Goal: Task Accomplishment & Management: Manage account settings

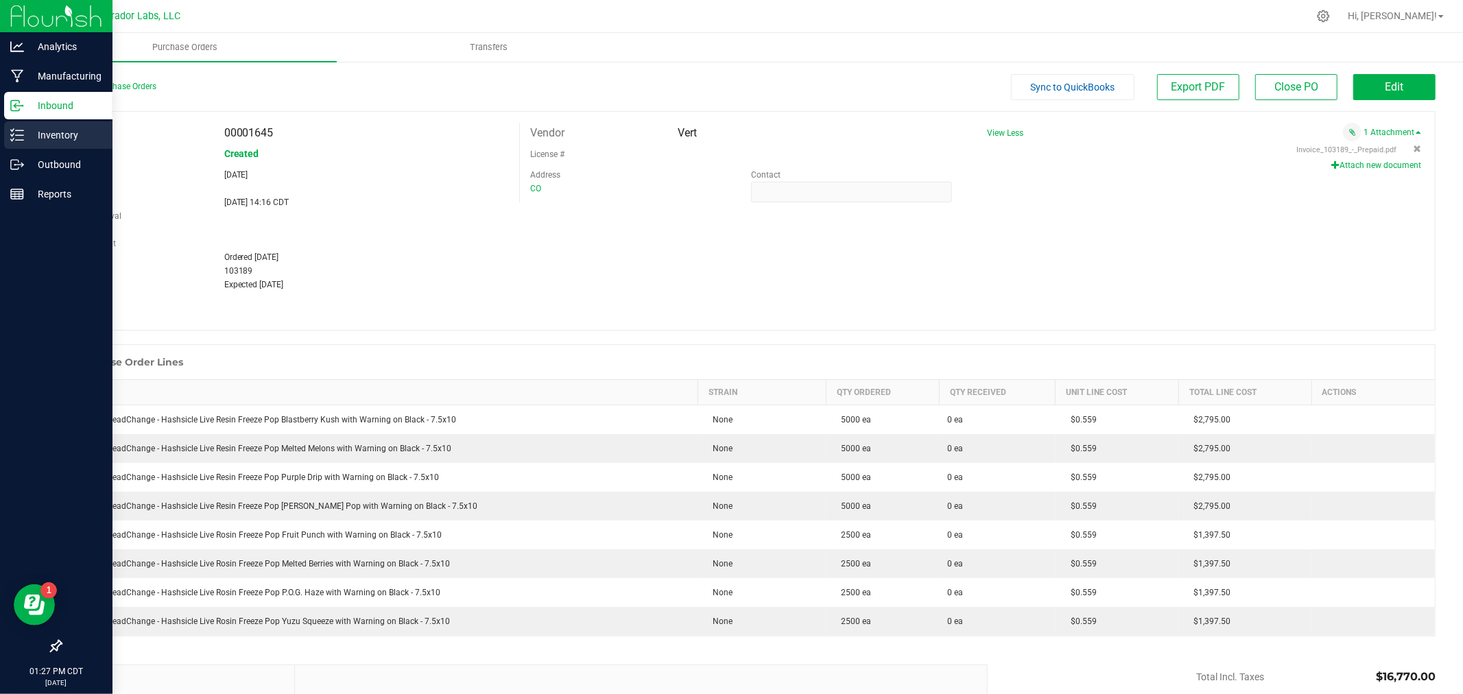
click at [27, 140] on p "Inventory" at bounding box center [65, 135] width 82 height 16
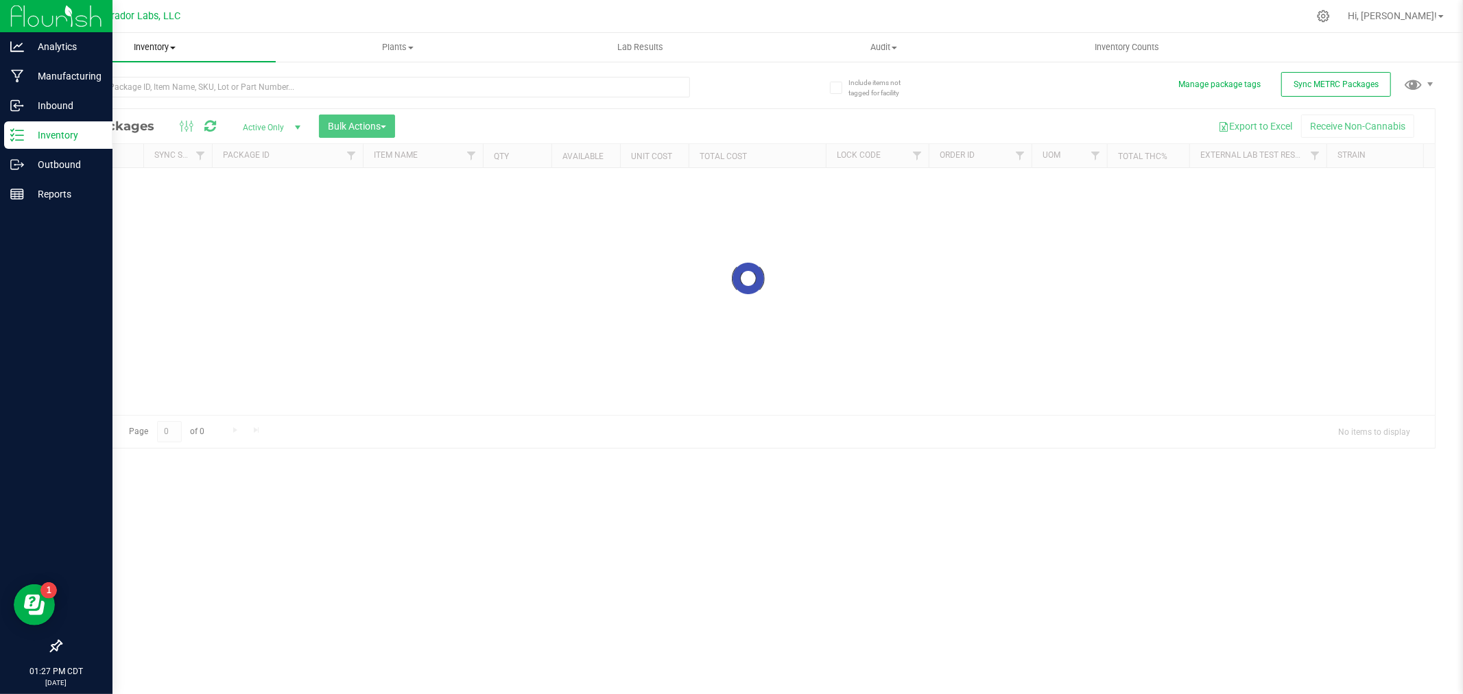
click at [158, 51] on span "Inventory" at bounding box center [154, 47] width 243 height 12
click at [89, 98] on span "All inventory" at bounding box center [79, 99] width 93 height 12
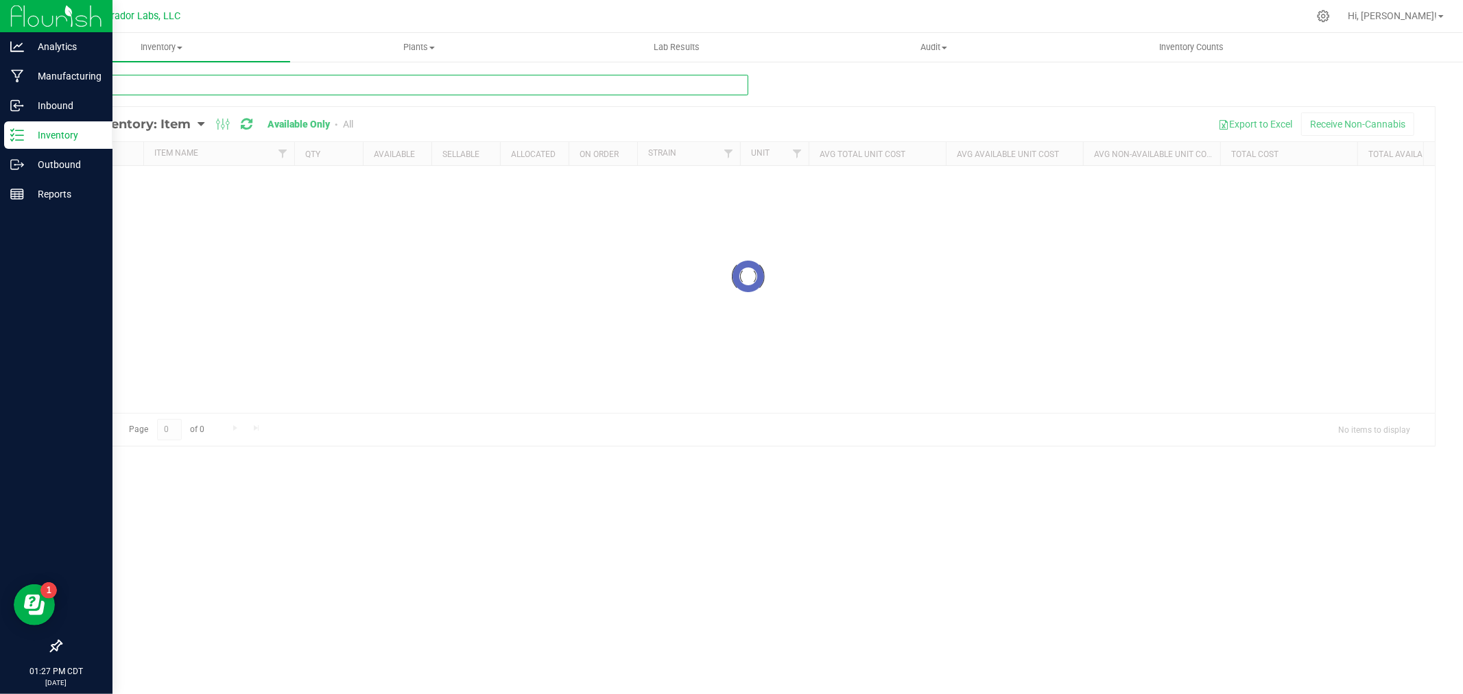
click at [97, 90] on input "text" at bounding box center [404, 85] width 688 height 21
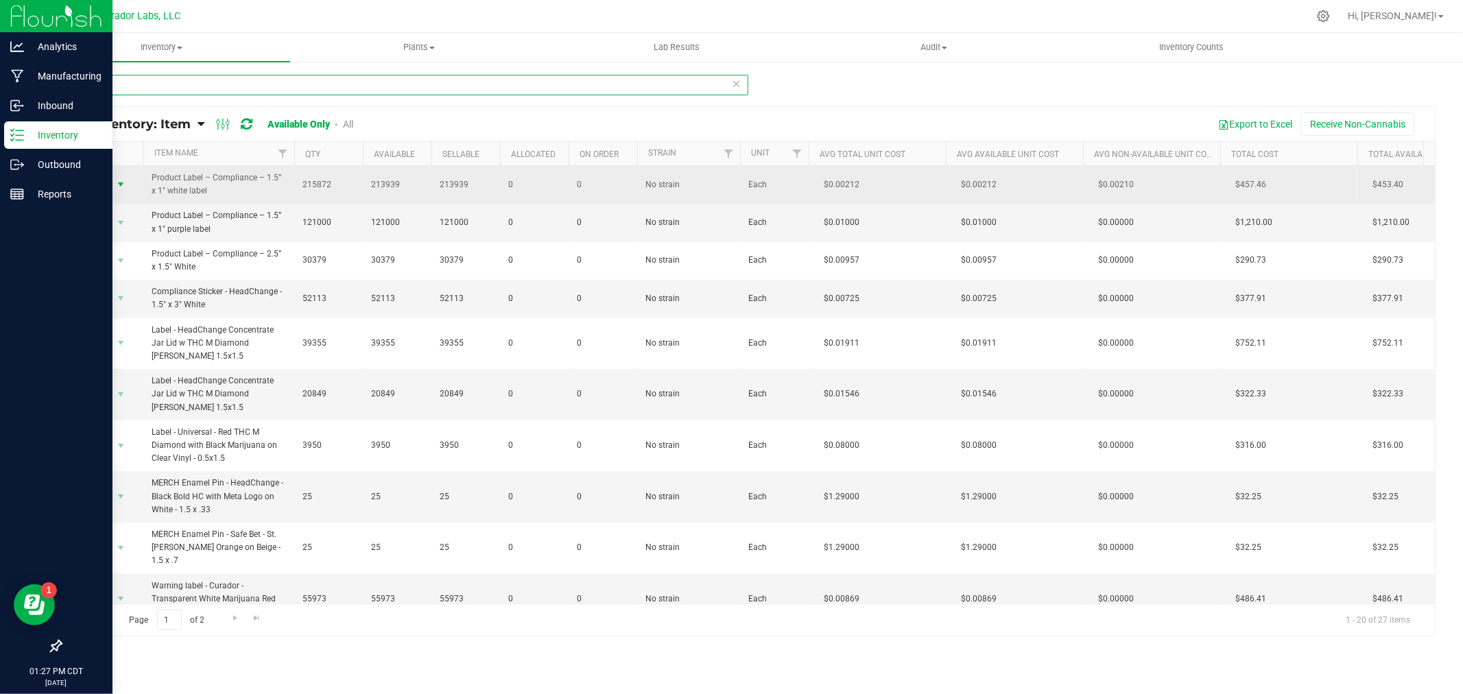
type input "1.5"
click at [106, 180] on span "Action" at bounding box center [93, 184] width 37 height 19
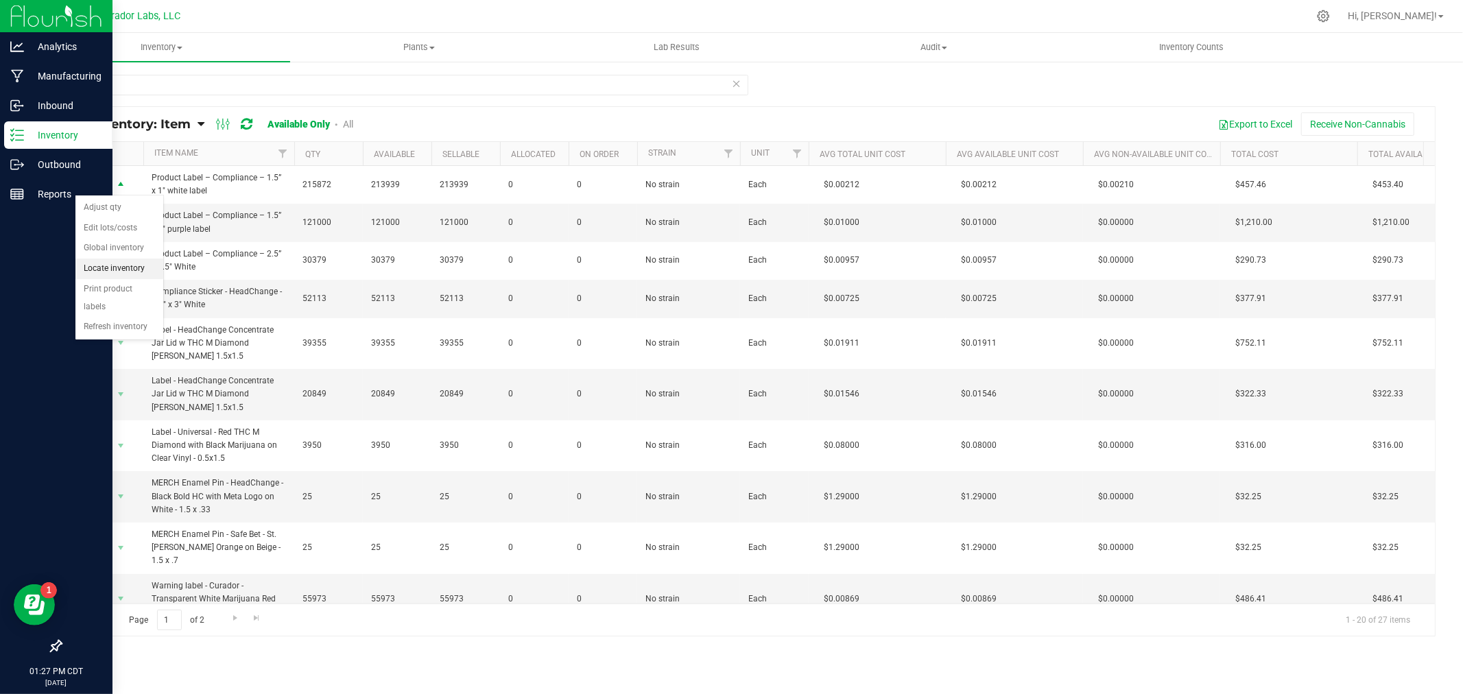
click at [107, 263] on li "Locate inventory" at bounding box center [119, 269] width 88 height 21
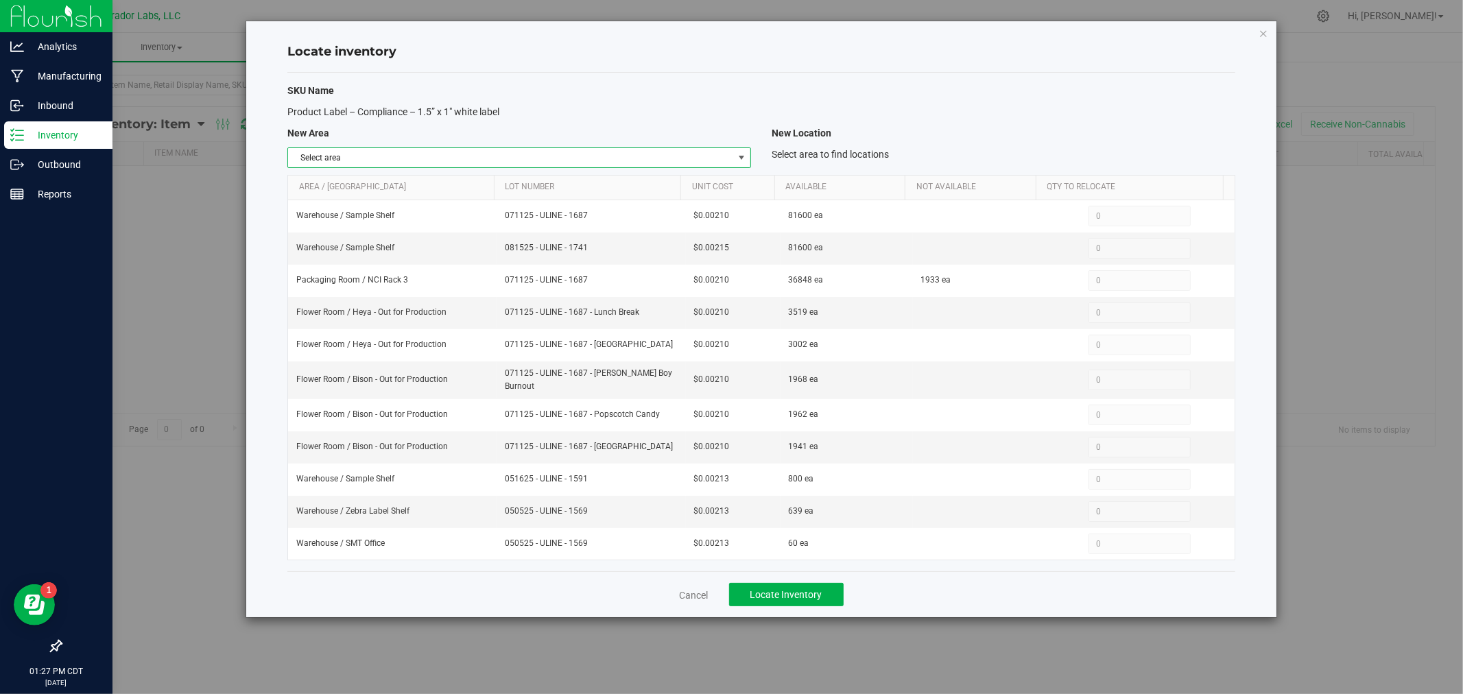
click at [380, 155] on span "Select area" at bounding box center [510, 157] width 445 height 19
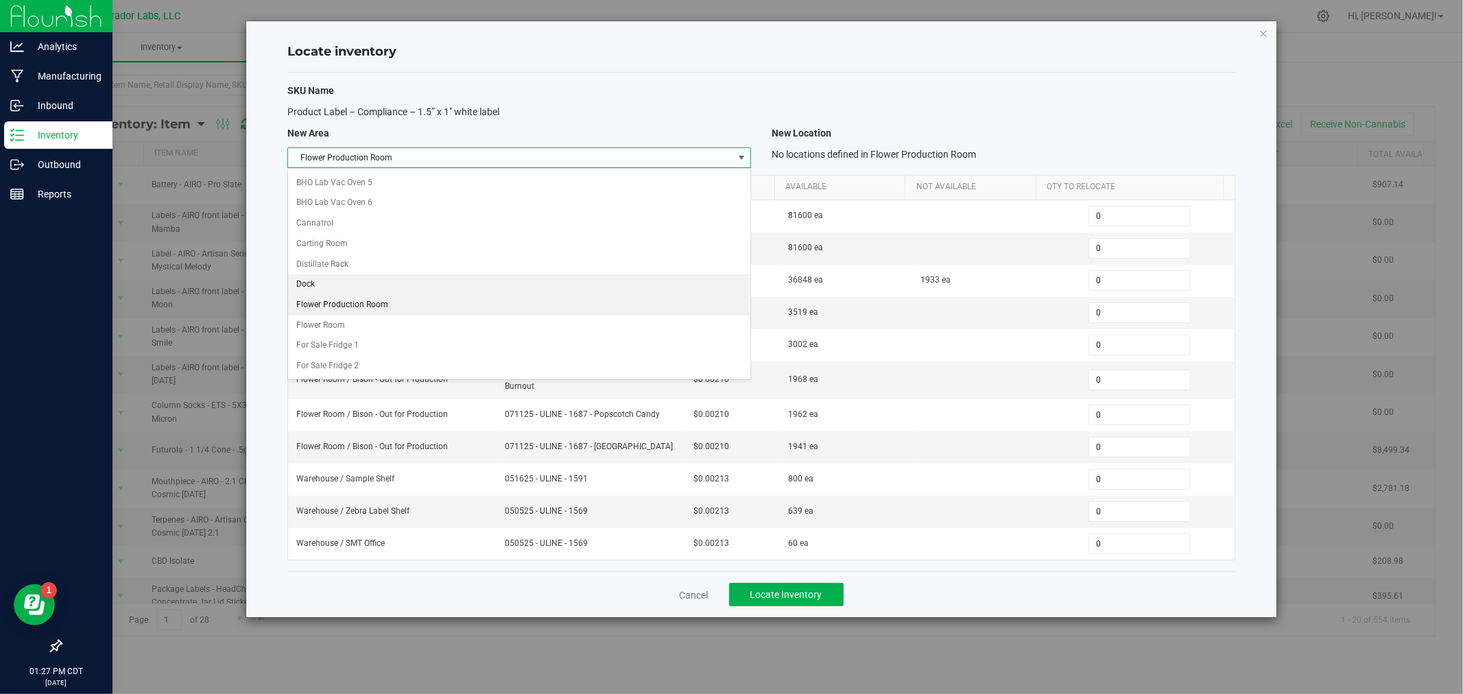
scroll to position [280, 0]
click at [338, 314] on li "Flower Room" at bounding box center [519, 309] width 462 height 21
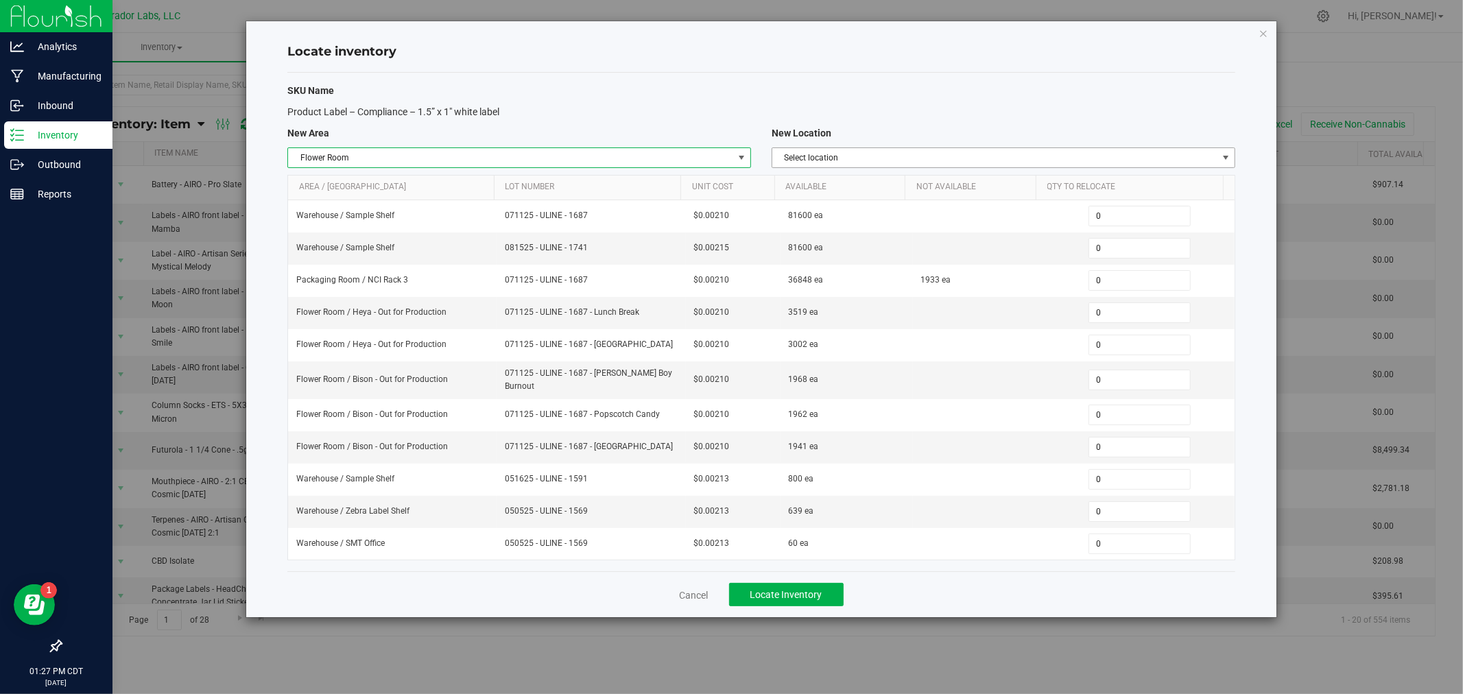
click at [853, 155] on span "Select location" at bounding box center [994, 157] width 445 height 19
click at [831, 234] on li "Heya - Out for Production" at bounding box center [1003, 242] width 462 height 21
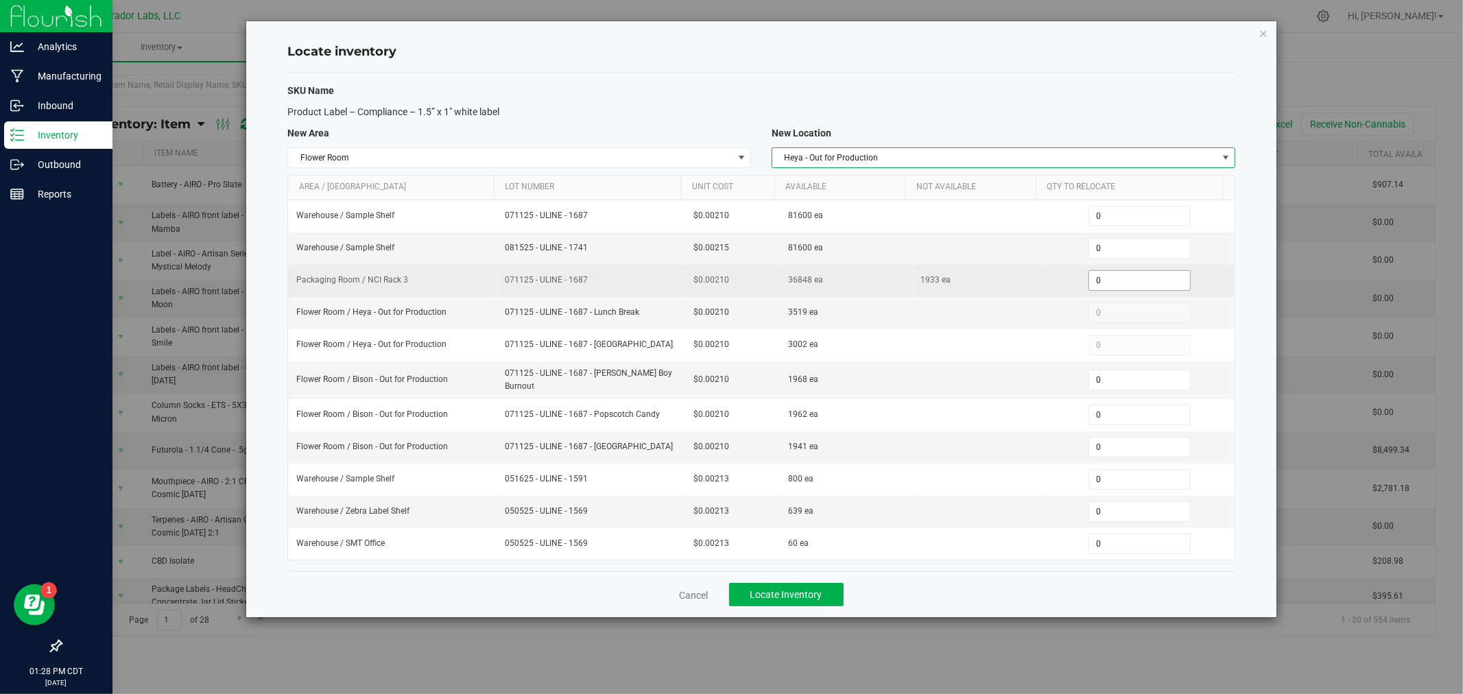
click at [1089, 280] on span "0 0" at bounding box center [1140, 280] width 102 height 21
click at [1089, 280] on input "0" at bounding box center [1139, 280] width 101 height 19
type input "3002"
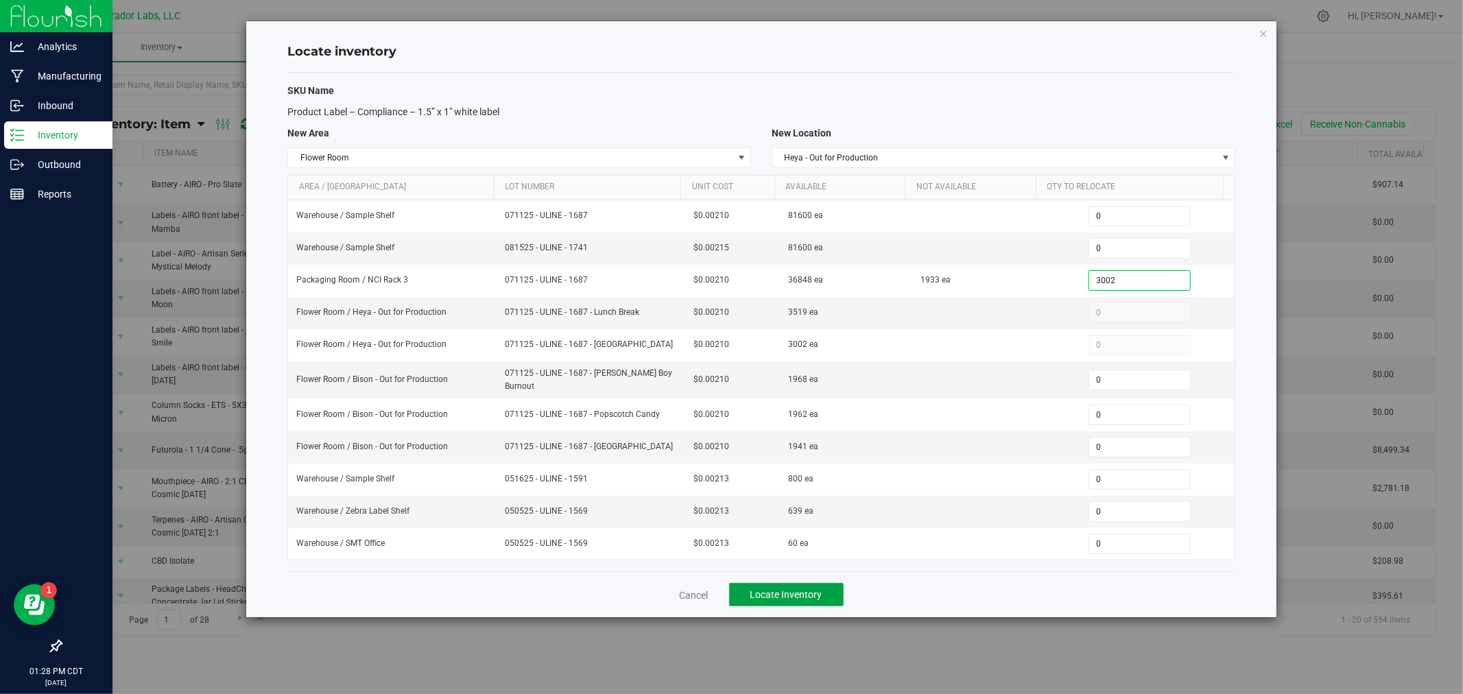
type input "3,002"
click at [786, 594] on span "Locate Inventory" at bounding box center [787, 594] width 72 height 11
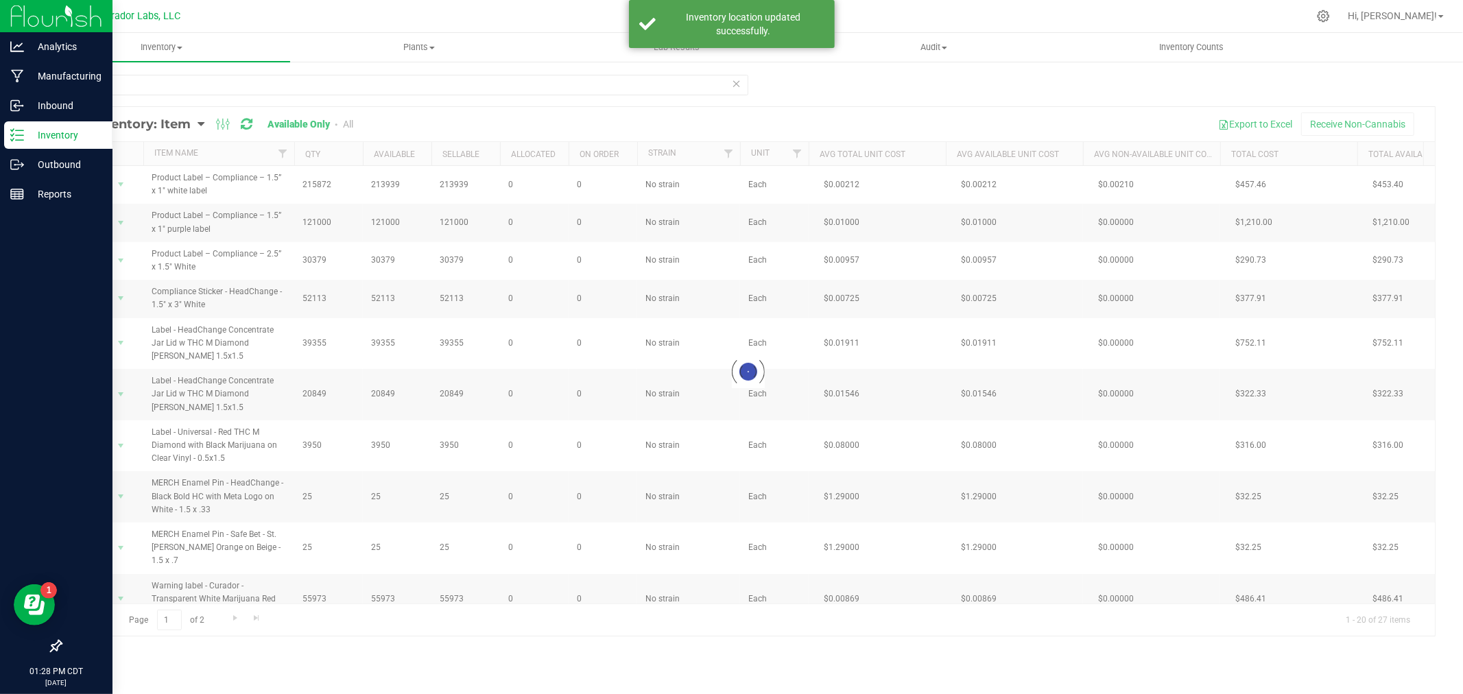
click at [106, 183] on div at bounding box center [748, 372] width 1374 height 530
click at [106, 183] on span "Action" at bounding box center [93, 184] width 37 height 19
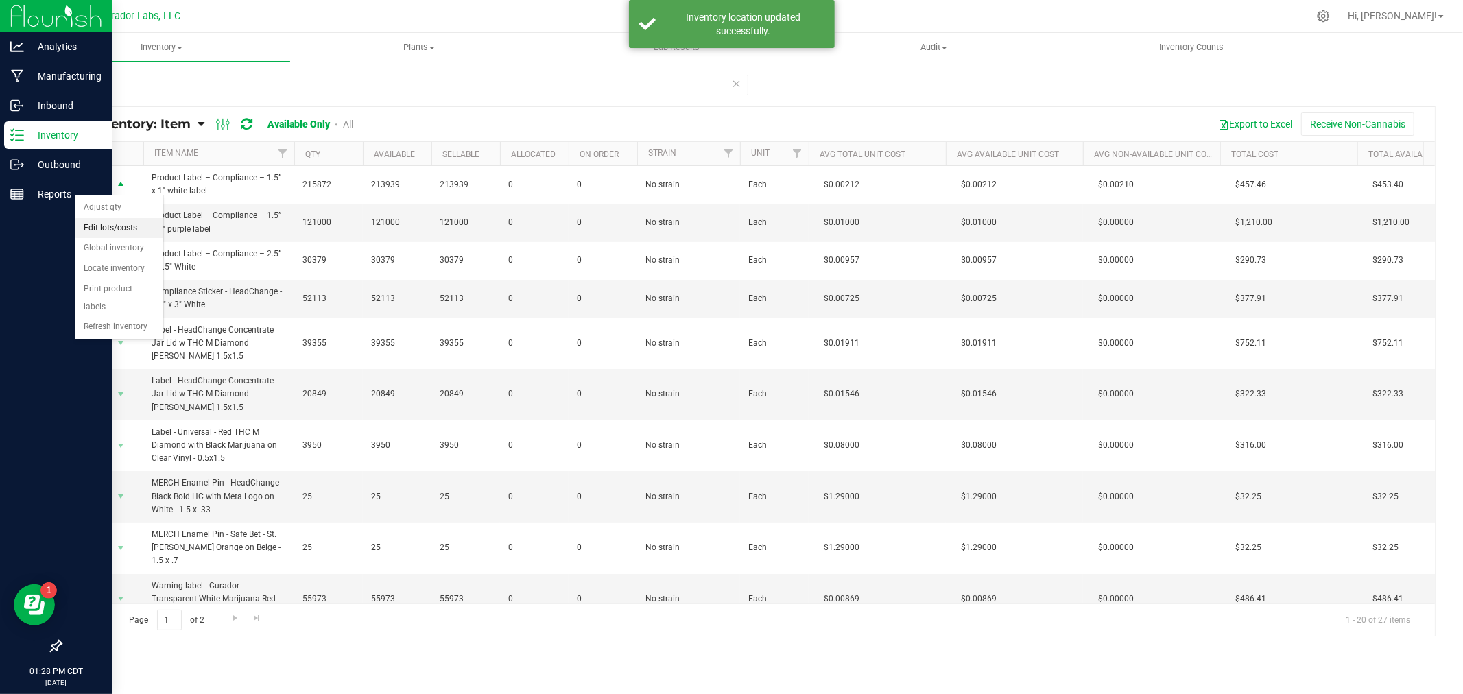
click at [137, 222] on li "Edit lots/costs" at bounding box center [119, 228] width 88 height 21
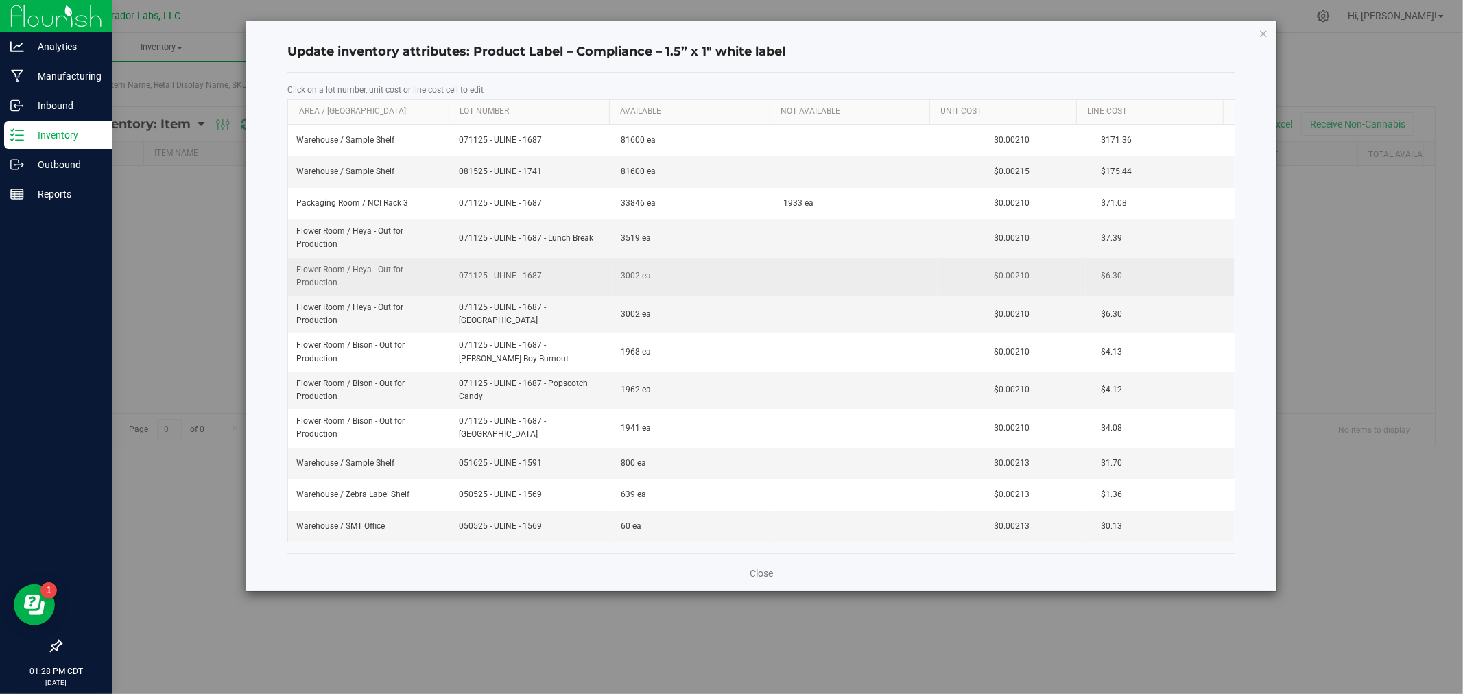
click at [532, 276] on span "071125 - ULINE - 1687" at bounding box center [532, 276] width 146 height 13
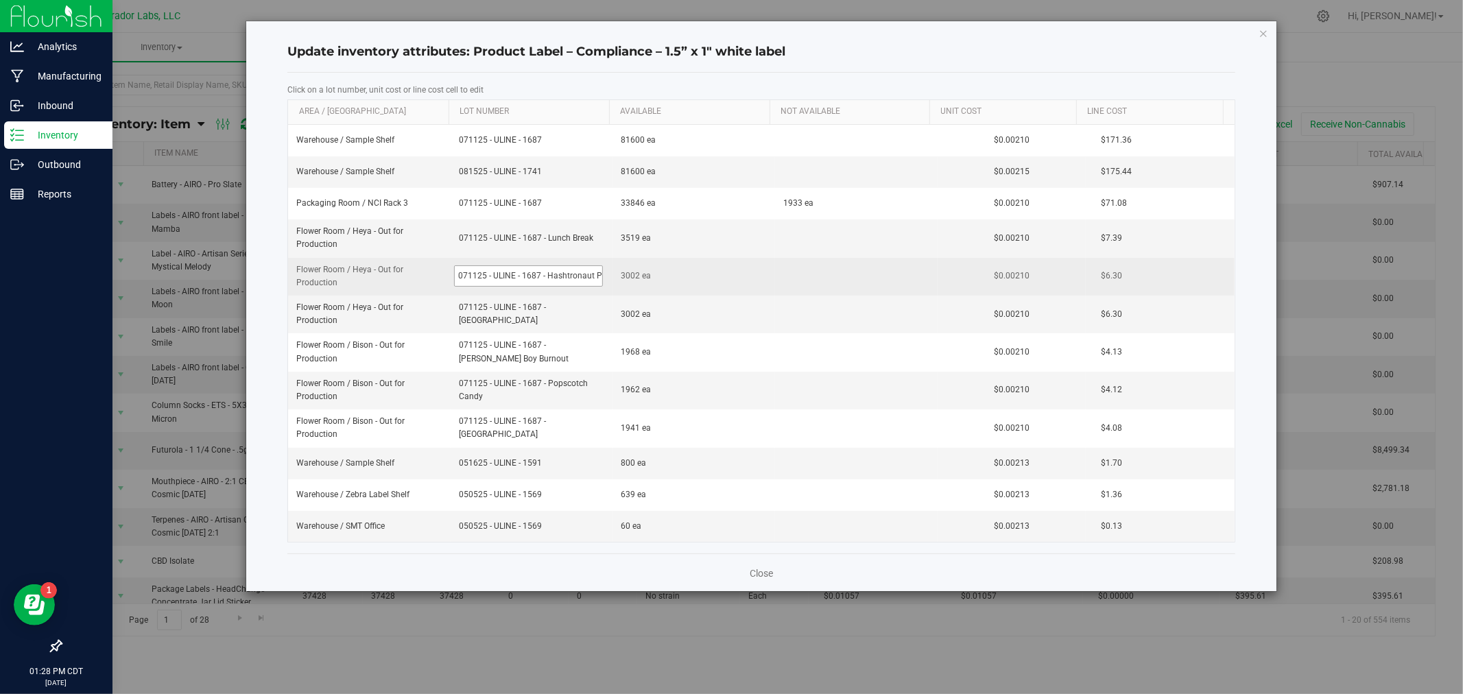
scroll to position [0, 8]
type input "071125 - ULINE - 1687 - Hashtronaut Pie"
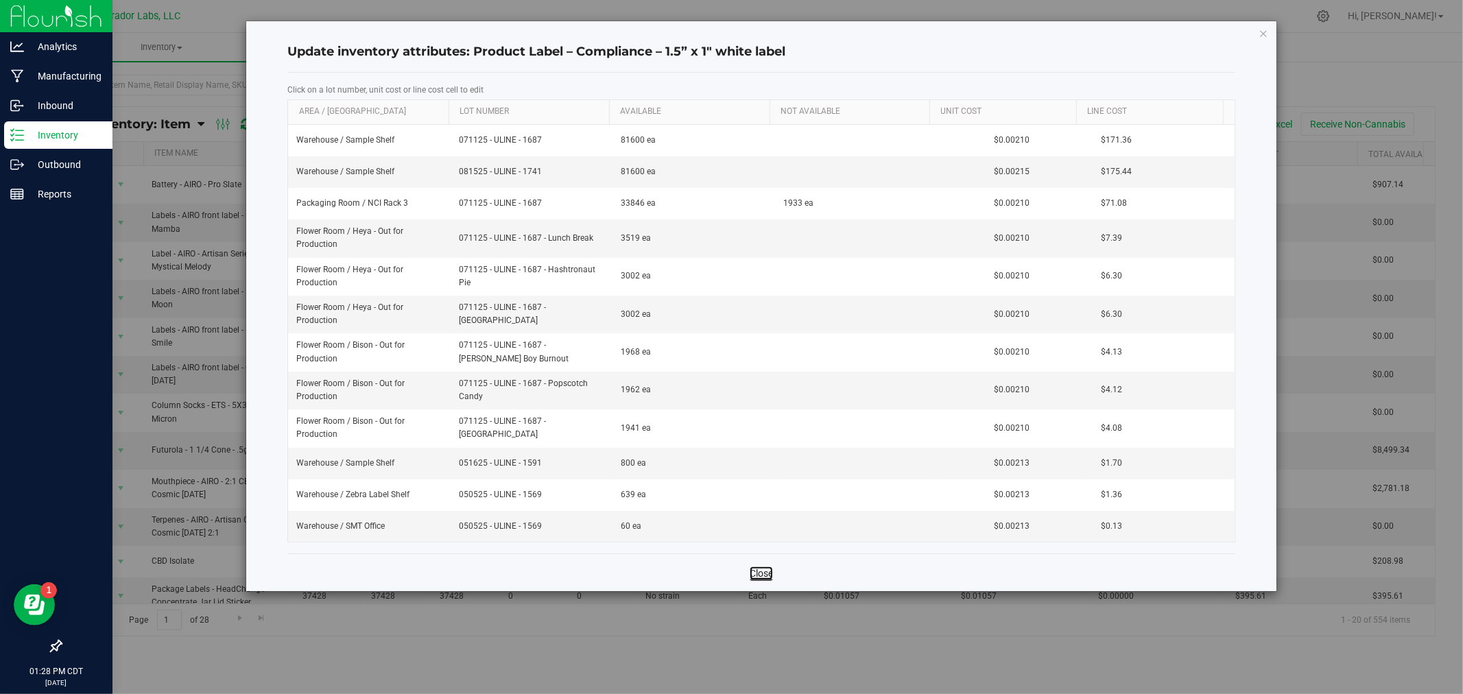
click at [766, 572] on link "Close" at bounding box center [761, 574] width 23 height 14
